Goal: Information Seeking & Learning: Learn about a topic

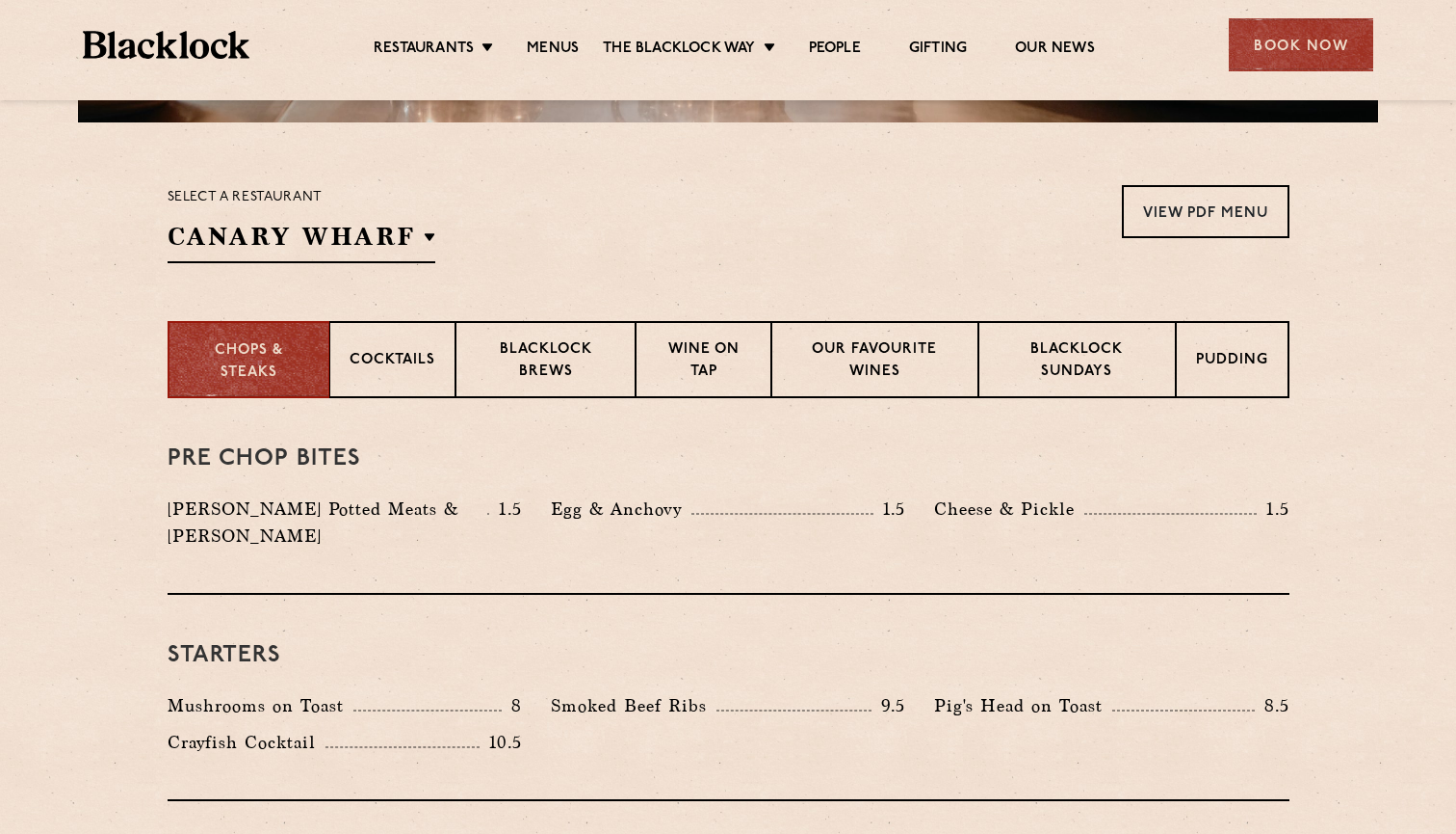
scroll to position [575, 0]
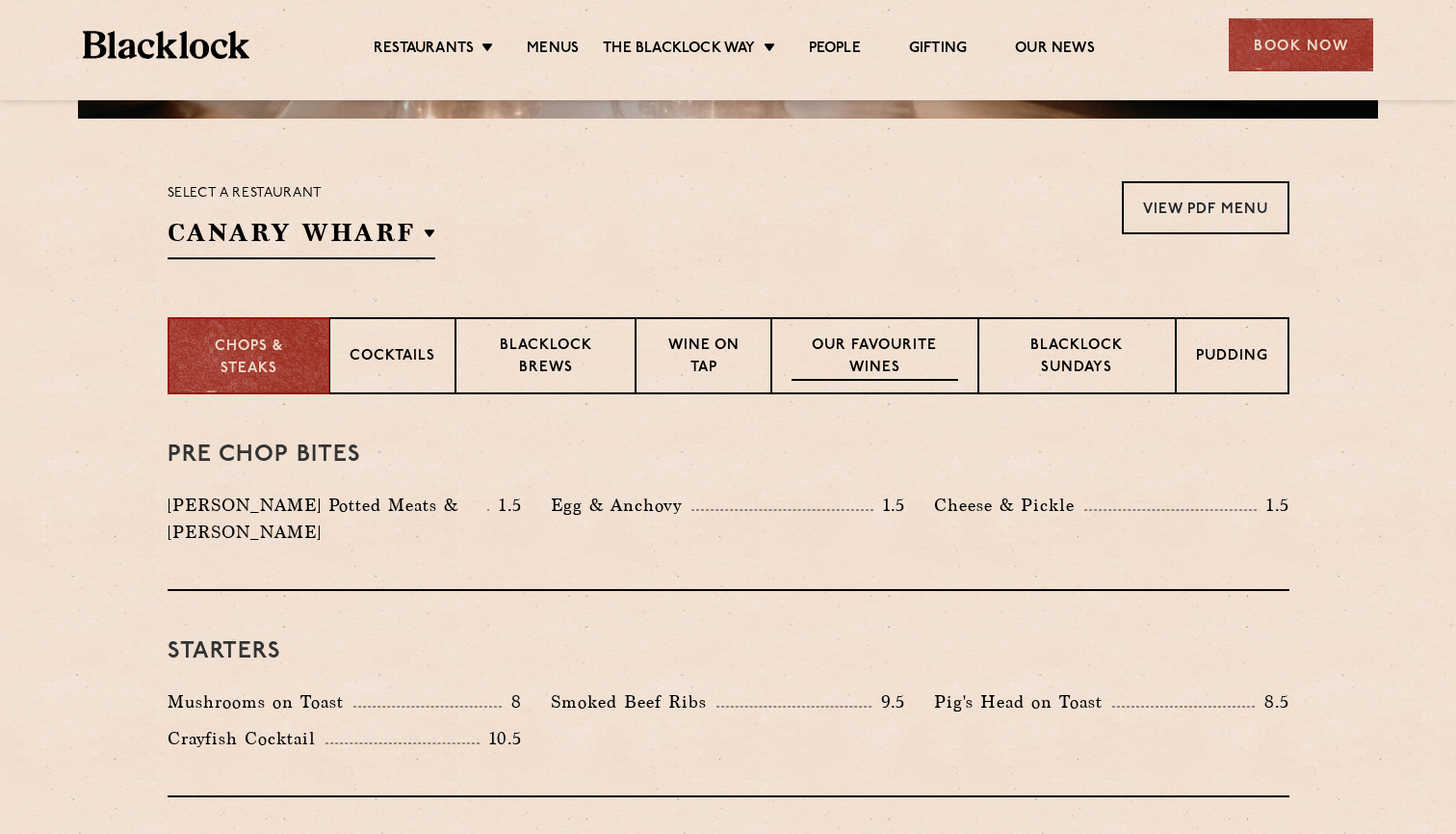
click at [861, 374] on p "Our favourite wines" at bounding box center [874, 358] width 166 height 46
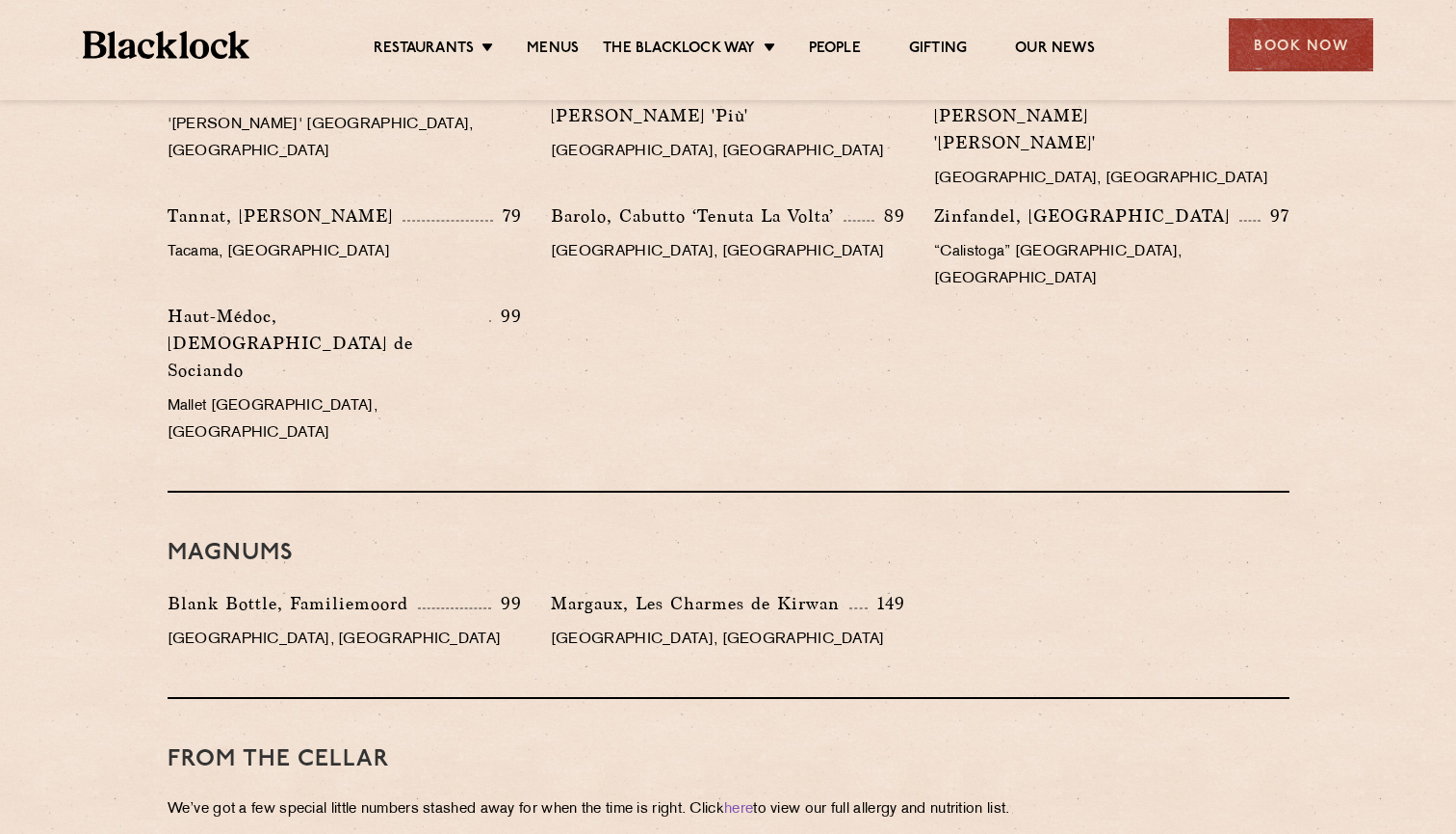
scroll to position [3216, 0]
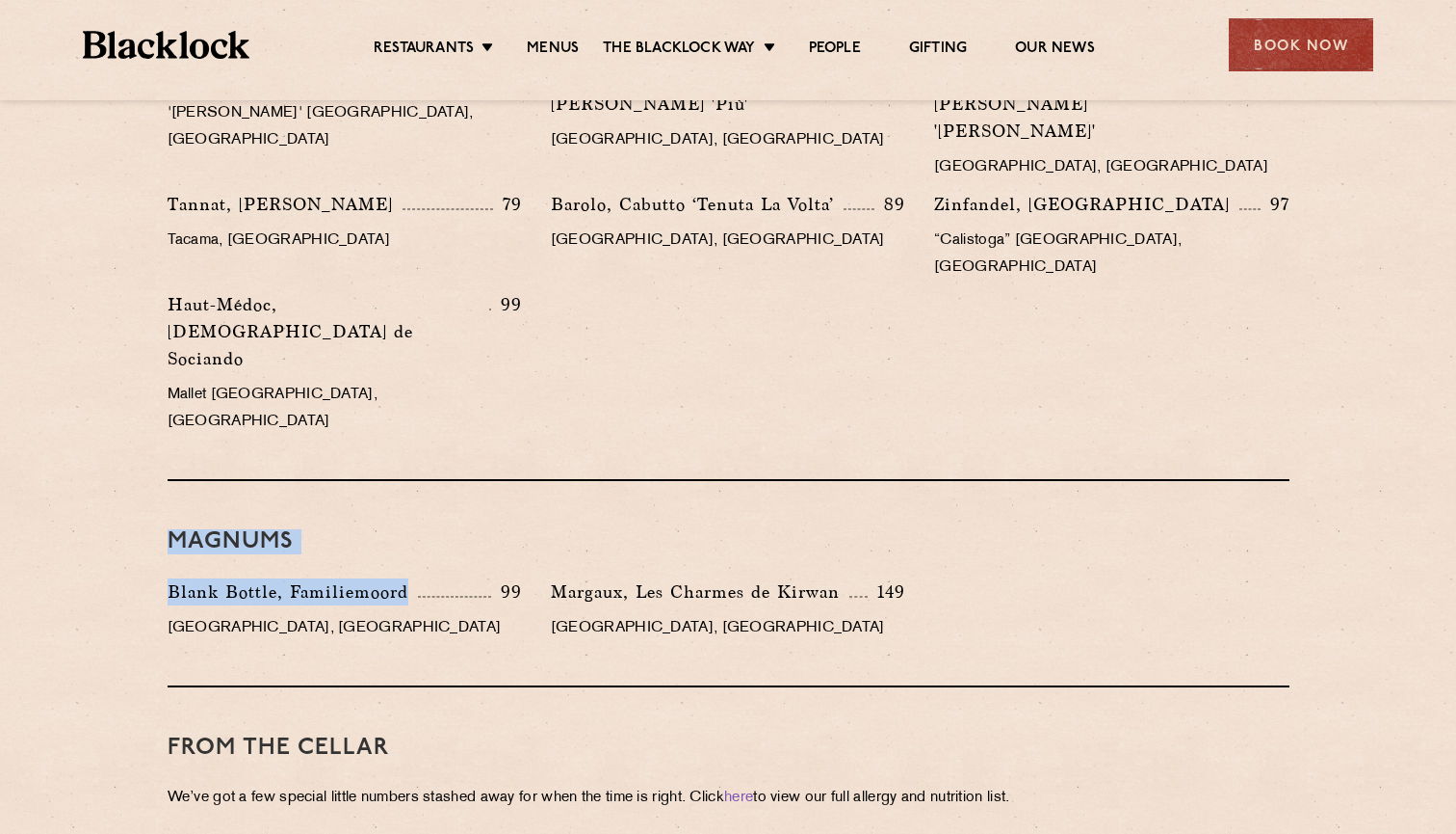
drag, startPoint x: 164, startPoint y: 237, endPoint x: 415, endPoint y: 301, distance: 259.0
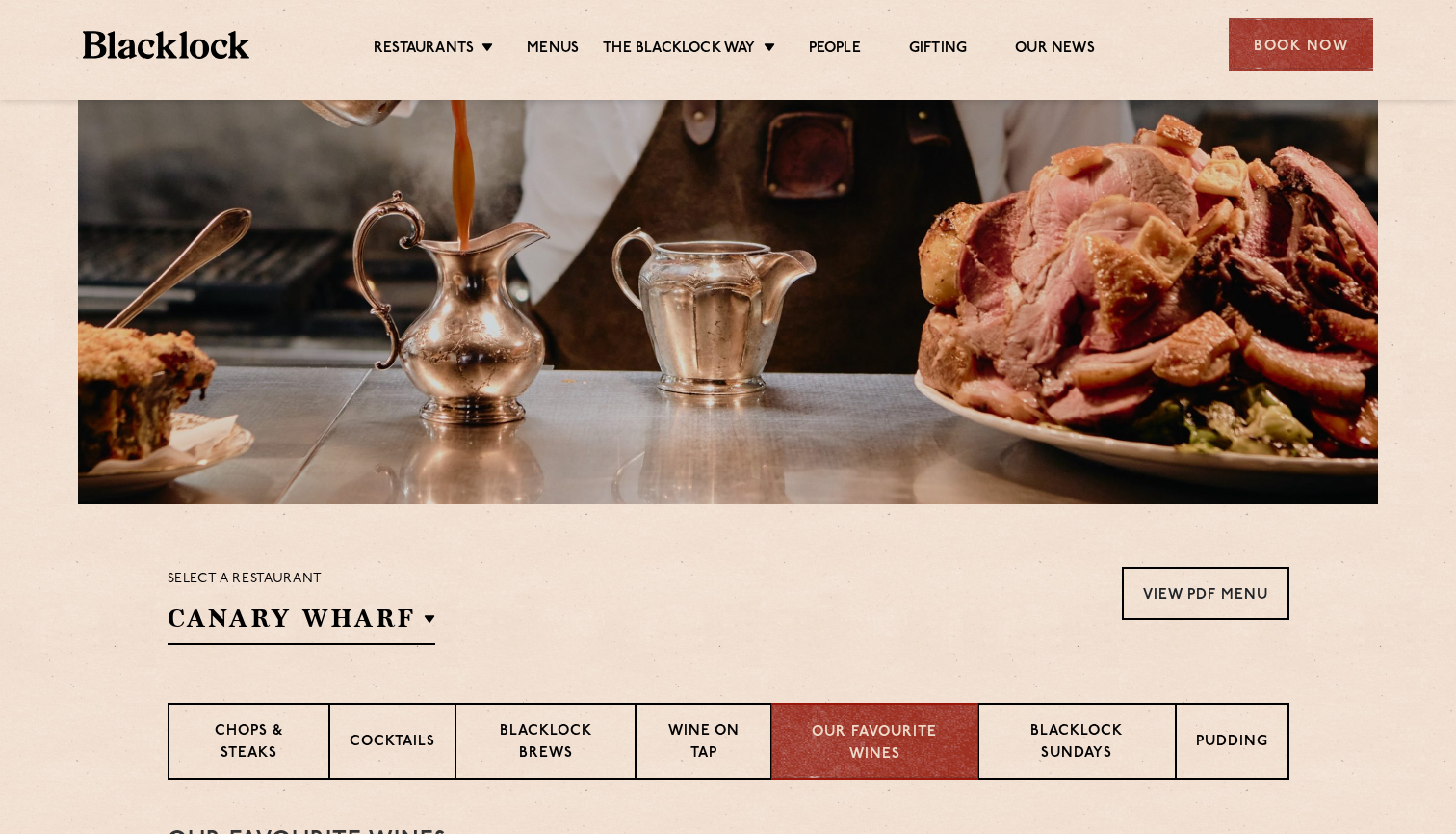
scroll to position [193, 0]
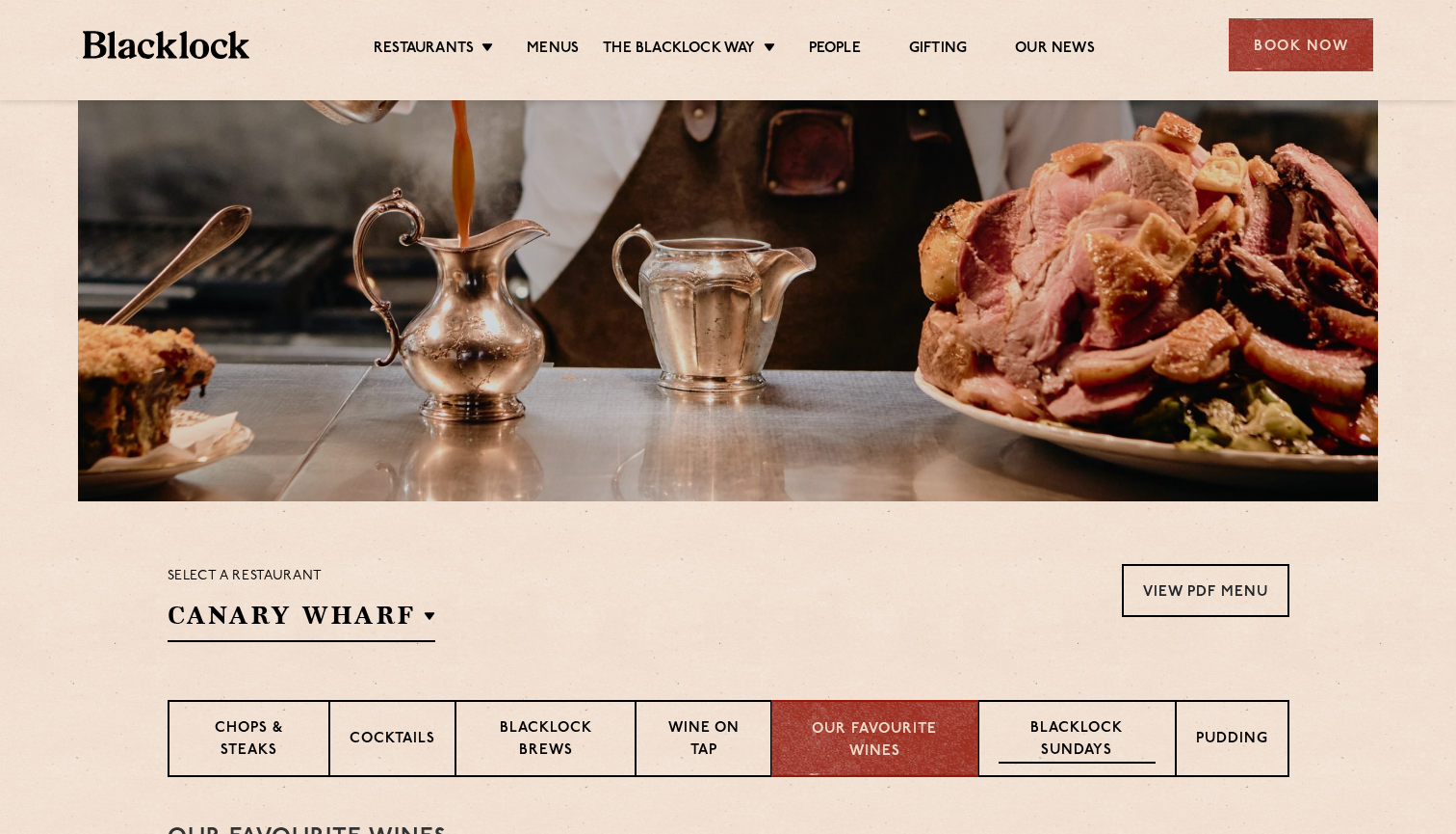
click at [1116, 743] on p "Blacklock Sundays" at bounding box center [1077, 741] width 156 height 46
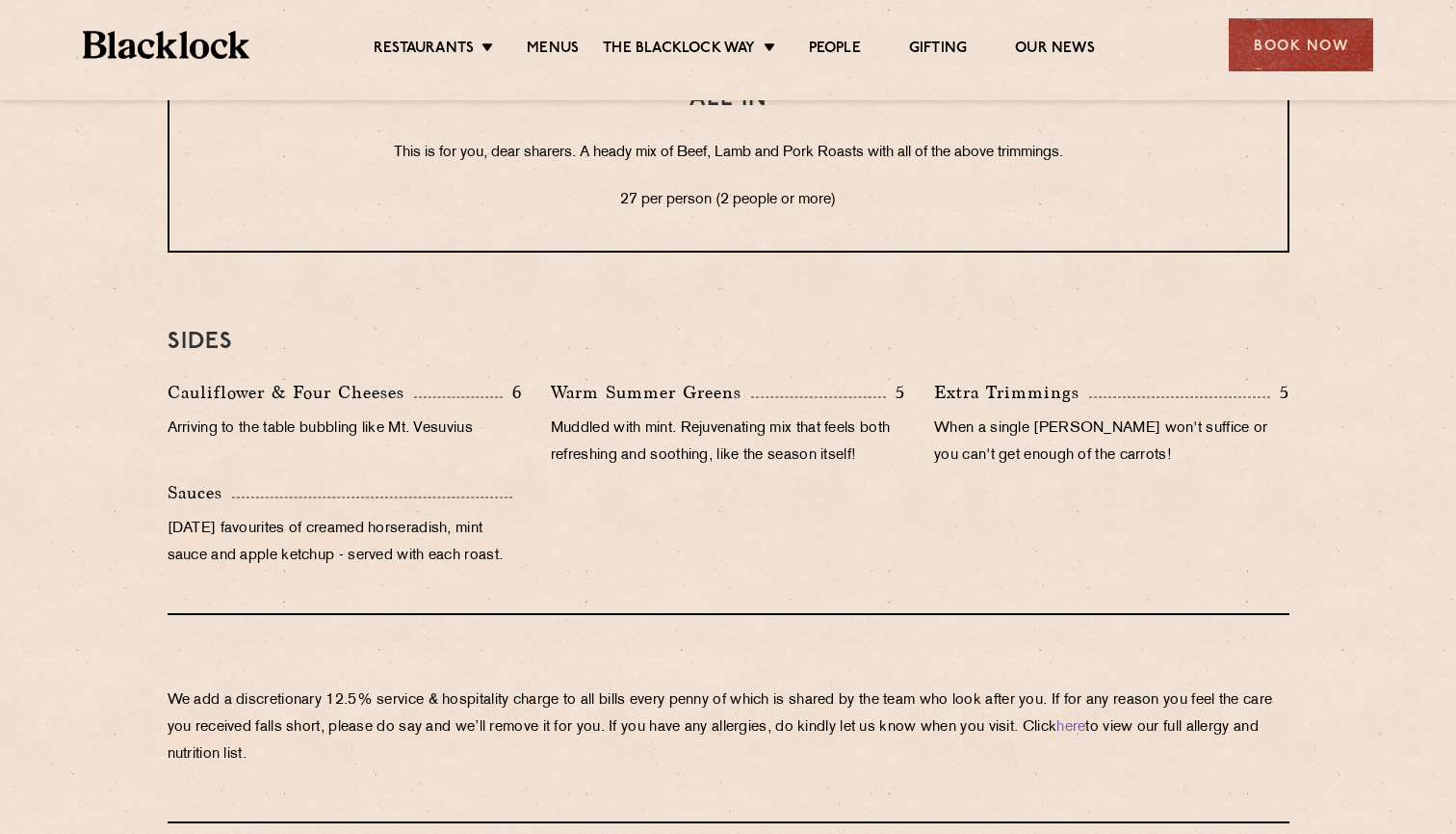
scroll to position [1800, 0]
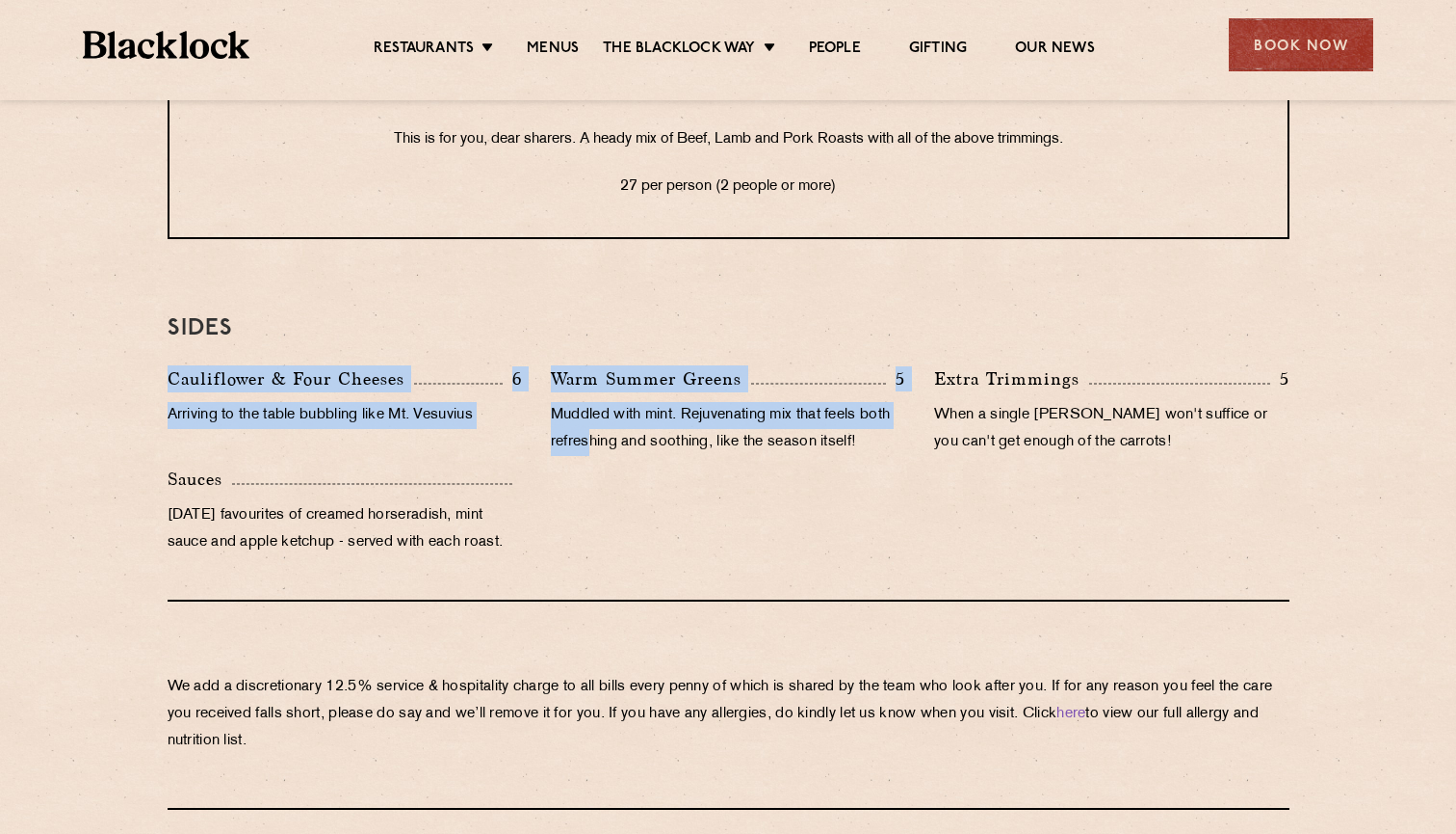
drag, startPoint x: 192, startPoint y: 354, endPoint x: 588, endPoint y: 426, distance: 402.5
click at [588, 426] on div "SIDES Cauliflower & Four Cheeses 6 Arriving to the table bubbling like Mt. Vesu…" at bounding box center [728, 434] width 1122 height 334
click at [588, 426] on p "Muddled with mint. Rejuvenating mix that feels both refreshing and soothing, li…" at bounding box center [728, 428] width 354 height 54
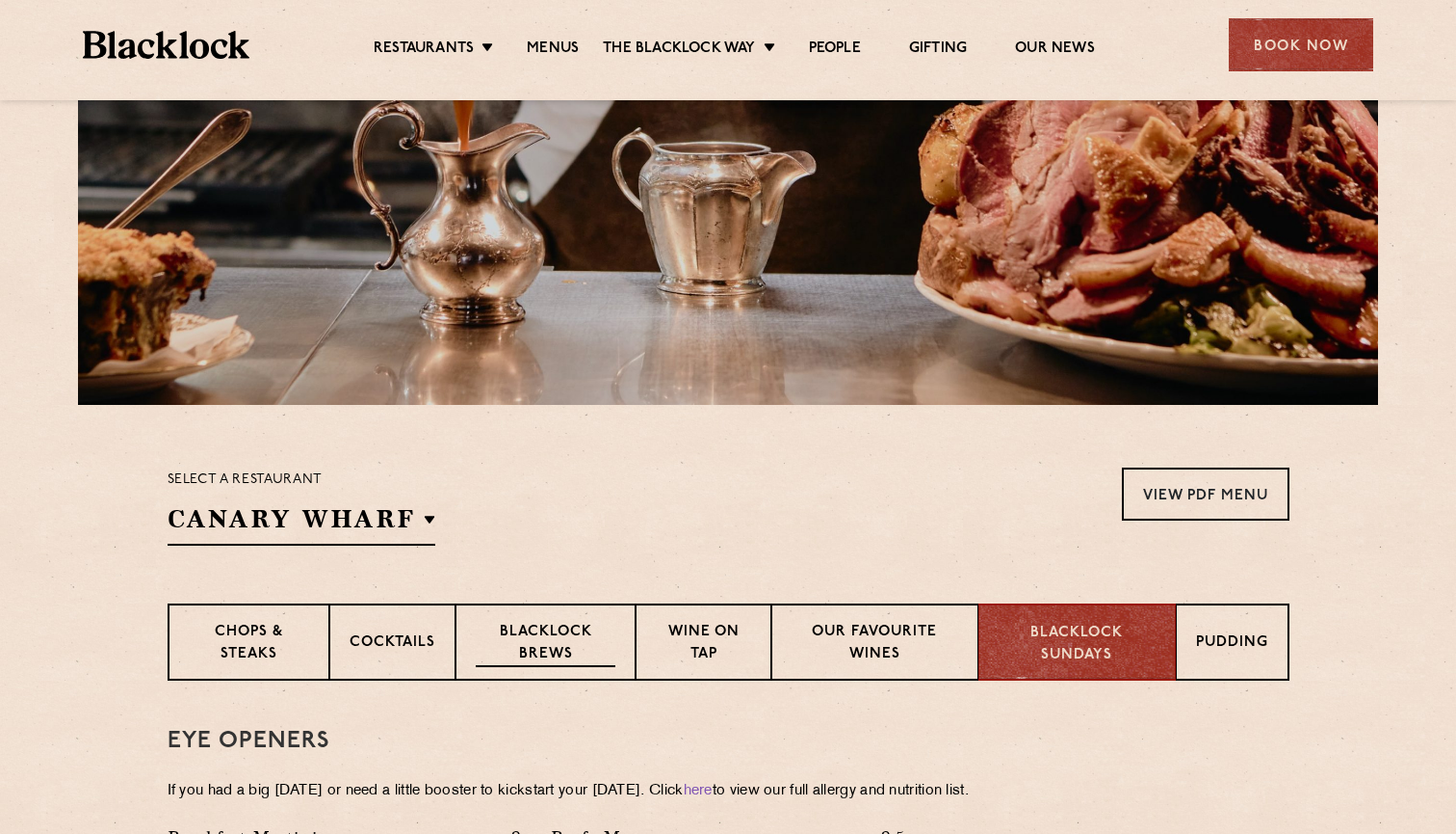
scroll to position [339, 0]
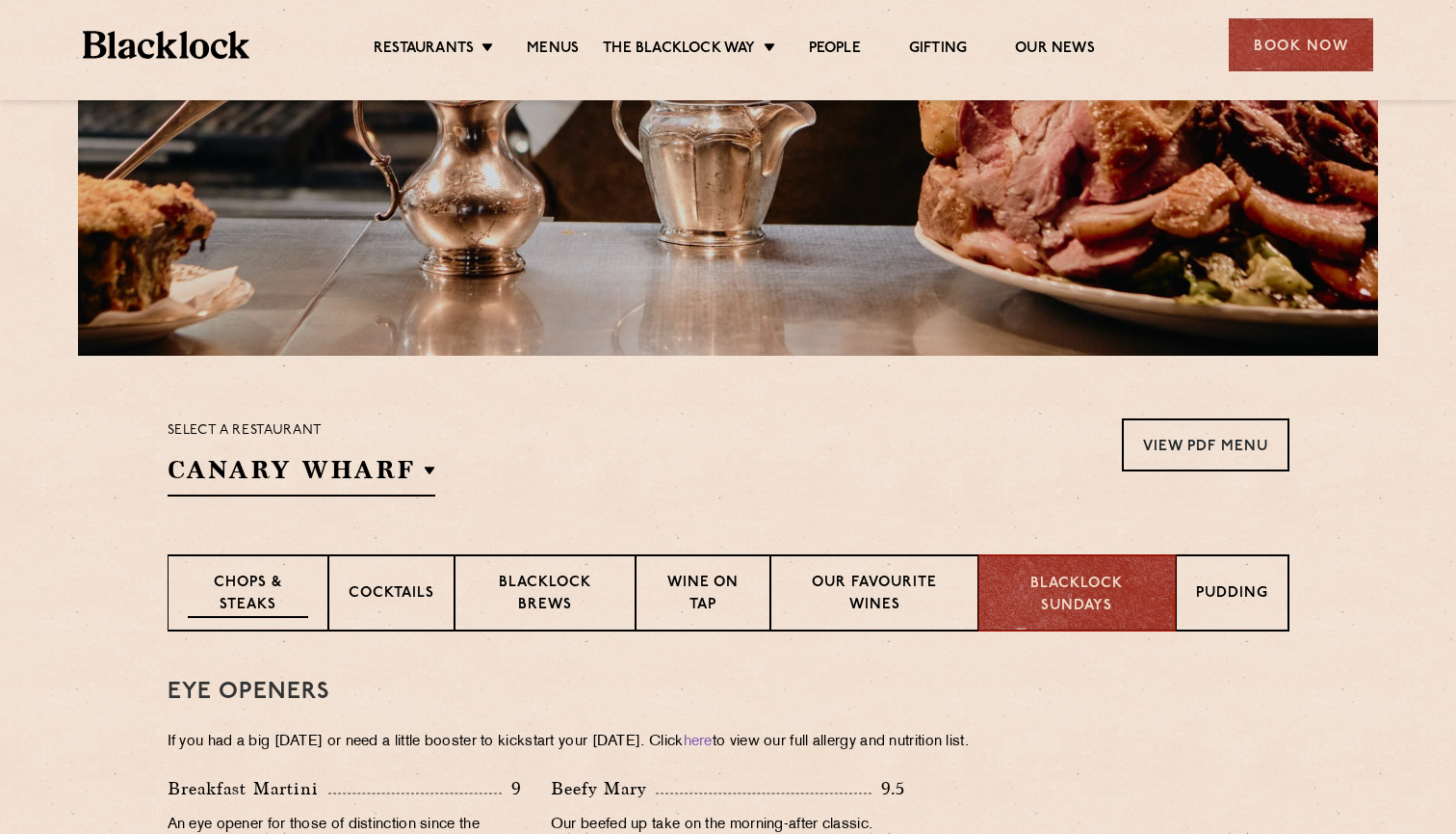
click at [247, 615] on p "Chops & Steaks" at bounding box center [248, 595] width 121 height 46
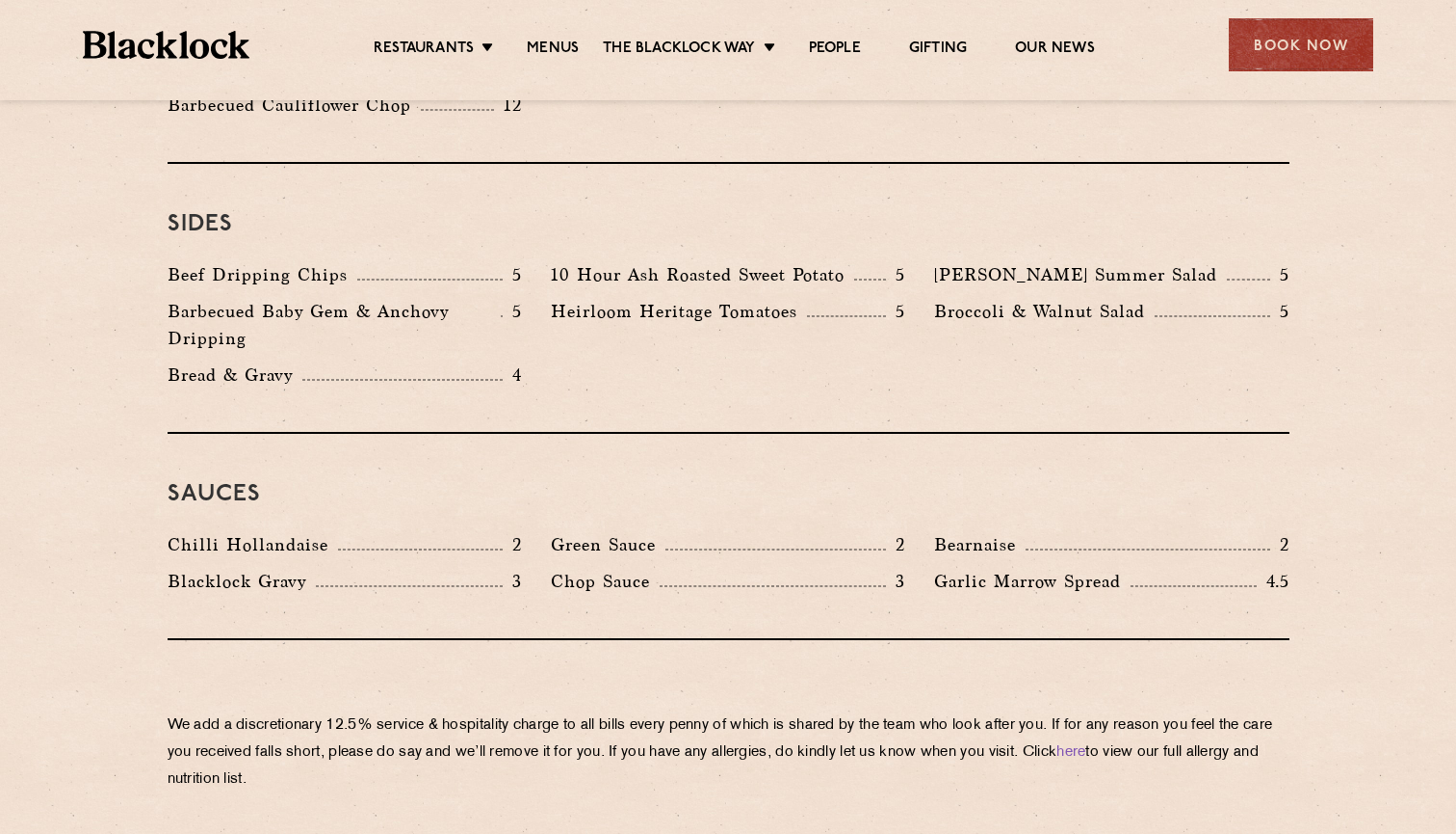
scroll to position [2931, 0]
click at [473, 660] on div "We add a discretionary 12.5% service & hospitality charge to all bills every [P…" at bounding box center [728, 745] width 1122 height 208
click at [575, 713] on p "We add a discretionary 12.5% service & hospitality charge to all bills every [P…" at bounding box center [728, 753] width 1122 height 81
drag, startPoint x: 538, startPoint y: 668, endPoint x: 652, endPoint y: 705, distance: 119.9
click at [652, 713] on p "We add a discretionary 12.5% service & hospitality charge to all bills every [P…" at bounding box center [728, 753] width 1122 height 81
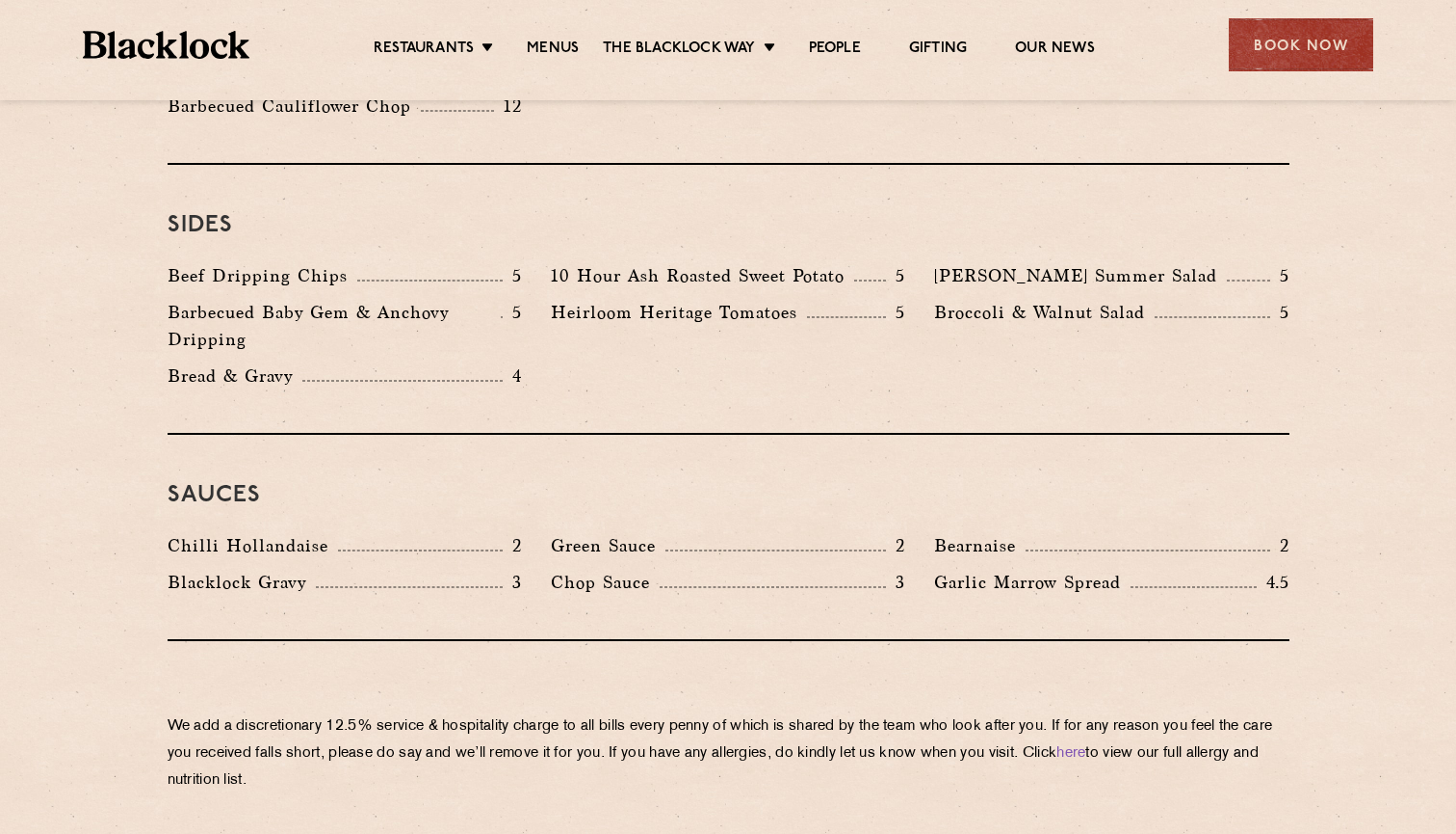
click at [652, 713] on p "We add a discretionary 12.5% service & hospitality charge to all bills every [P…" at bounding box center [728, 753] width 1122 height 81
drag, startPoint x: 654, startPoint y: 698, endPoint x: 654, endPoint y: 728, distance: 30.0
click at [654, 728] on p "We add a discretionary 12.5% service & hospitality charge to all bills every [P…" at bounding box center [728, 753] width 1122 height 81
click at [655, 728] on p "We add a discretionary 12.5% service & hospitality charge to all bills every [P…" at bounding box center [728, 753] width 1122 height 81
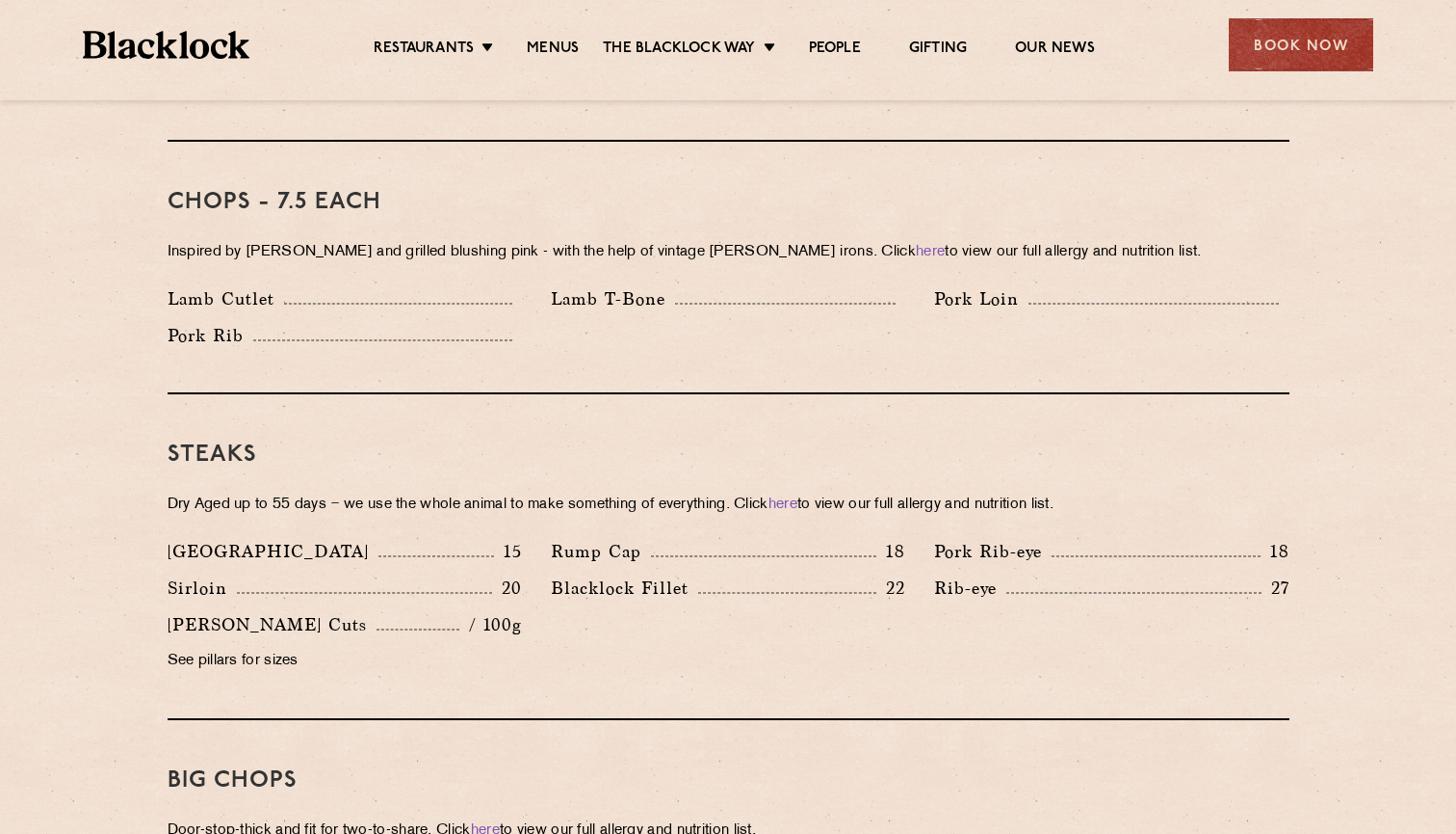
scroll to position [1535, 0]
